Goal: Information Seeking & Learning: Check status

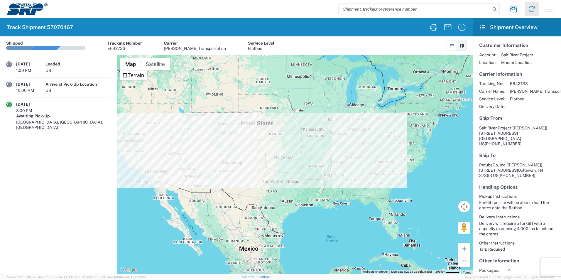
click at [536, 8] on icon at bounding box center [531, 8] width 9 height 9
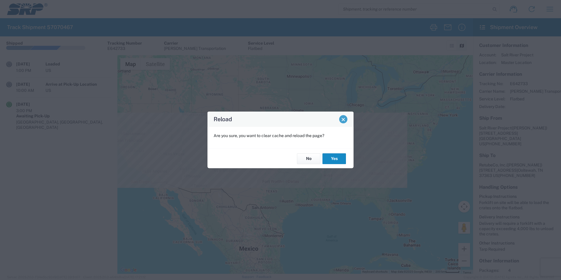
click at [344, 119] on span "Close" at bounding box center [343, 119] width 4 height 4
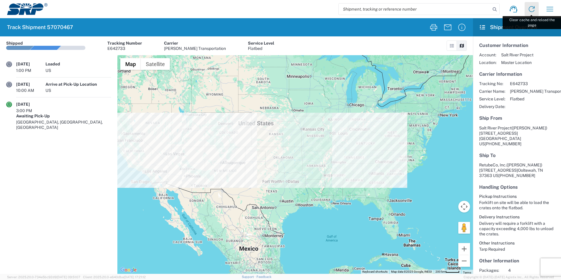
click at [537, 9] on link at bounding box center [532, 9] width 14 height 14
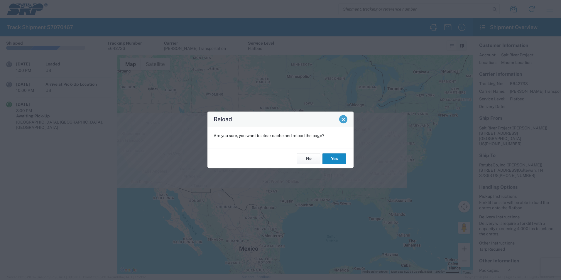
click at [342, 118] on span "Close" at bounding box center [343, 119] width 4 height 4
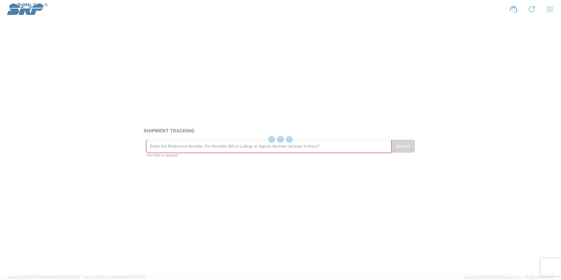
click at [180, 148] on div at bounding box center [280, 140] width 561 height 280
drag, startPoint x: 179, startPoint y: 151, endPoint x: 179, endPoint y: 147, distance: 4.1
click at [179, 147] on div at bounding box center [280, 140] width 561 height 280
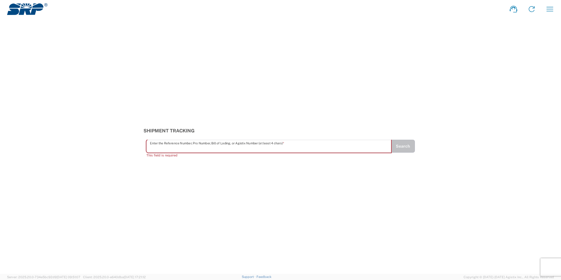
drag, startPoint x: 178, startPoint y: 148, endPoint x: 165, endPoint y: 150, distance: 13.7
click at [165, 150] on input "text" at bounding box center [269, 146] width 238 height 10
paste input "57070467"
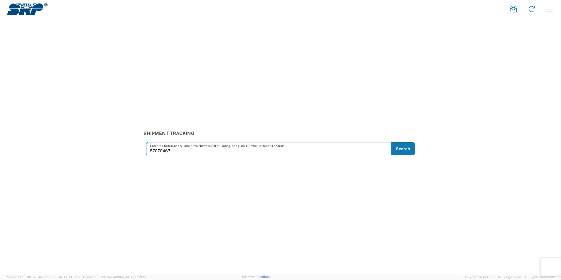
type input "57070467"
click at [398, 147] on button "Search" at bounding box center [403, 148] width 24 height 13
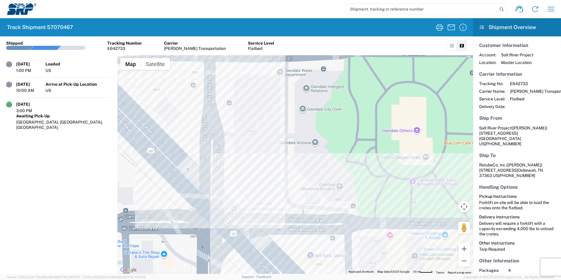
drag, startPoint x: 252, startPoint y: 190, endPoint x: 235, endPoint y: 166, distance: 28.7
click at [236, 167] on div at bounding box center [295, 164] width 356 height 219
